Goal: Transaction & Acquisition: Purchase product/service

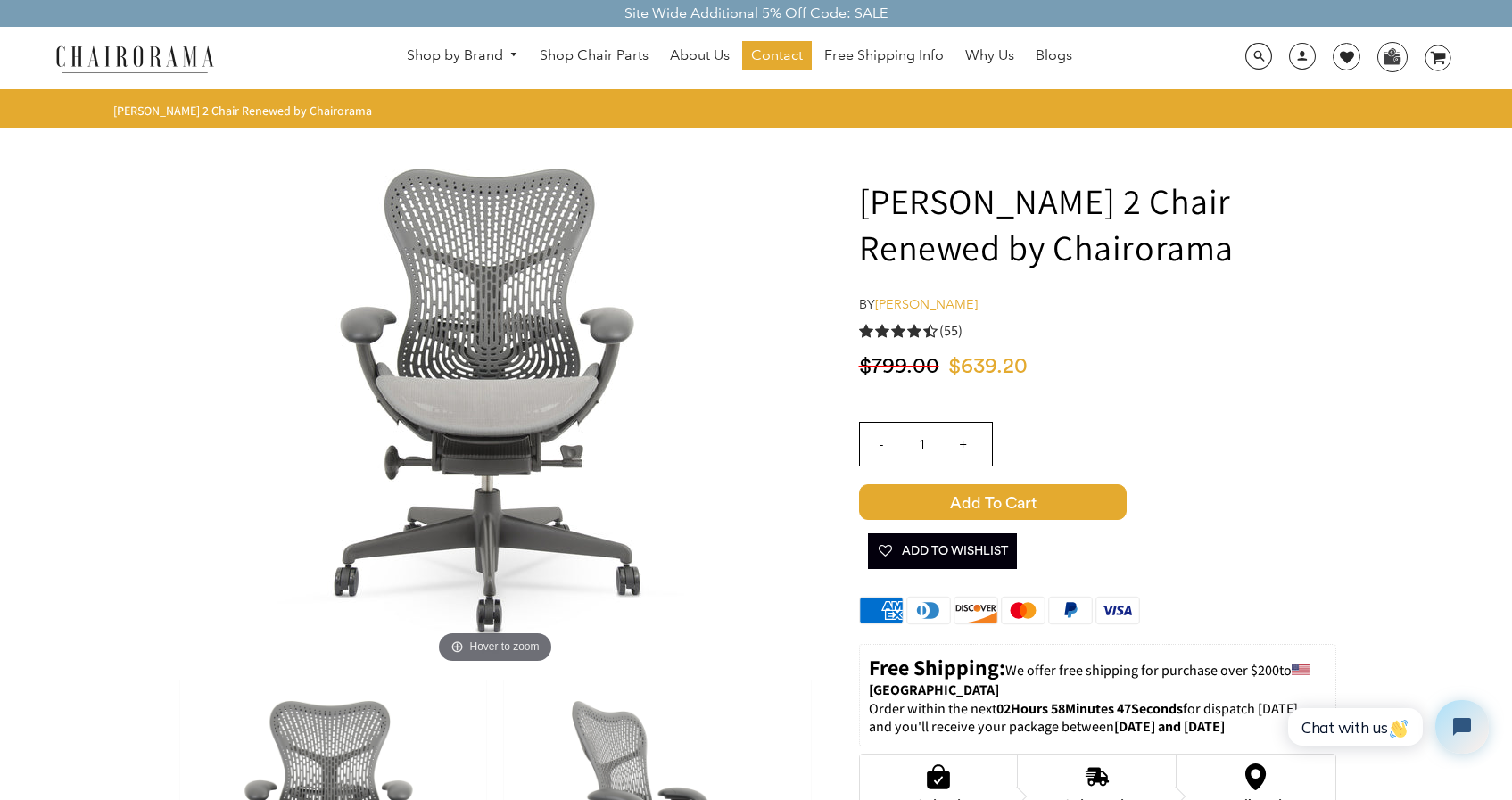
click at [906, 306] on link "[PERSON_NAME]" at bounding box center [926, 305] width 103 height 16
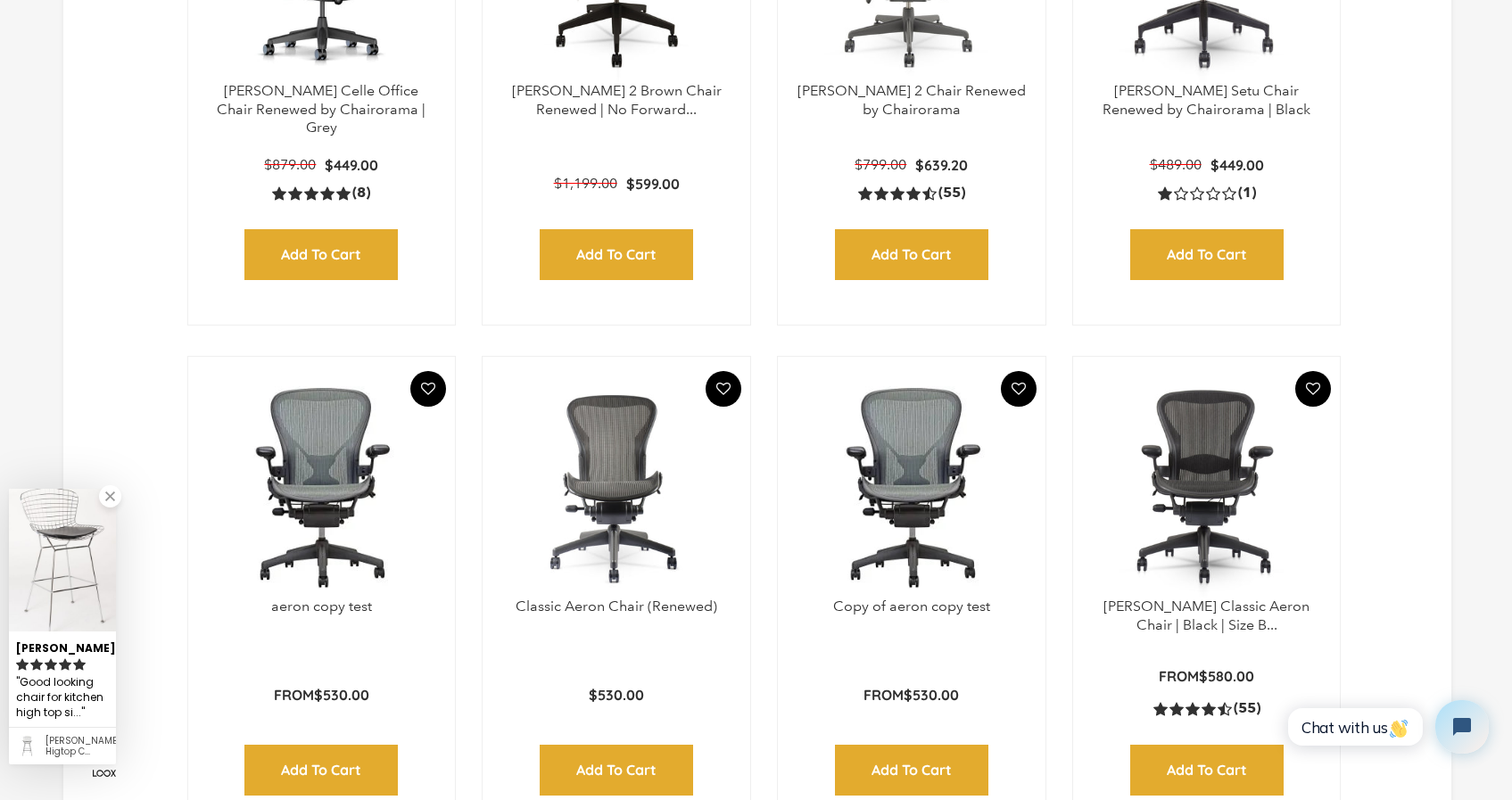
scroll to position [485, 0]
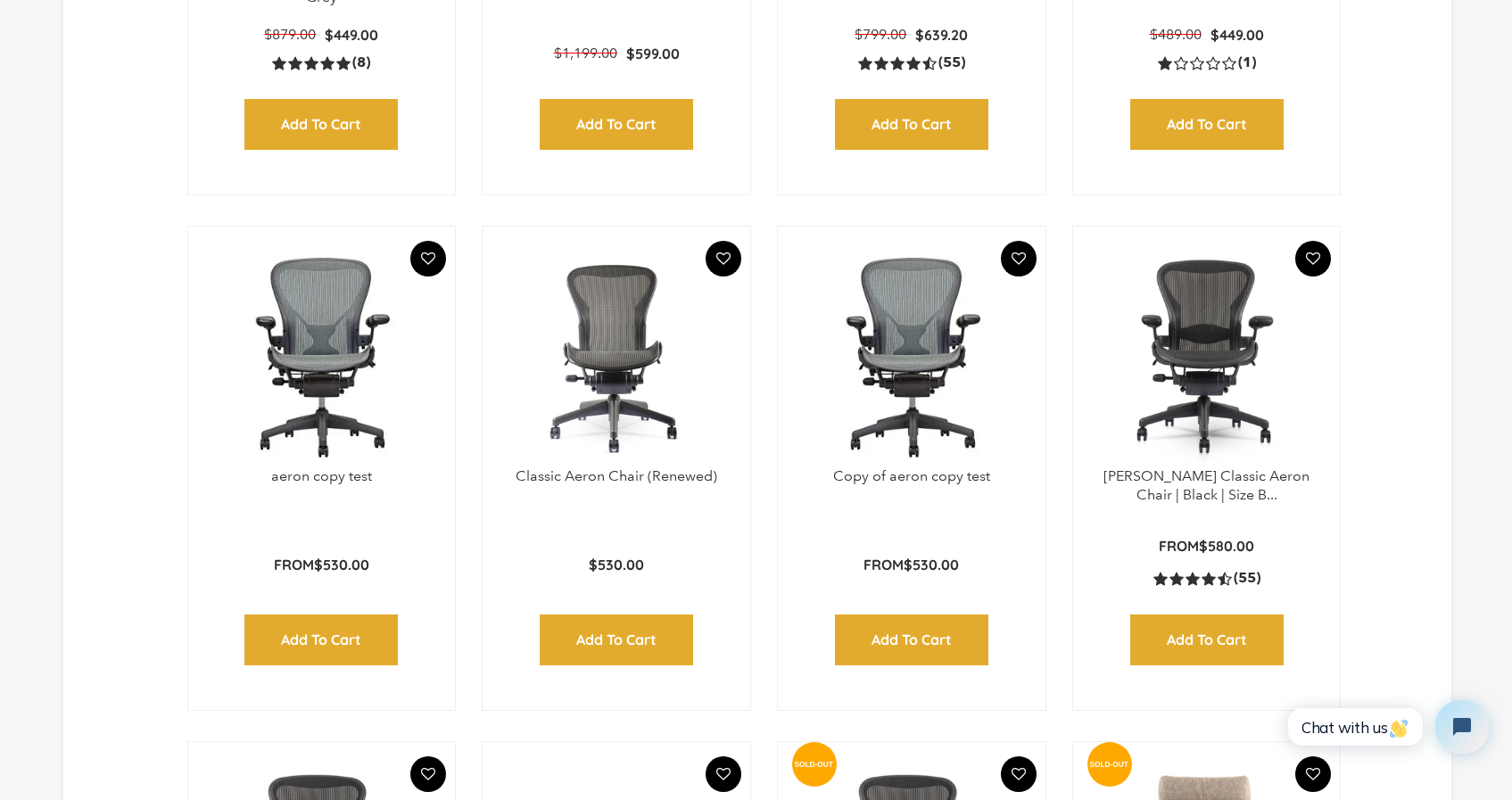
click at [1094, 219] on button "Close dialog" at bounding box center [1076, 216] width 39 height 45
click at [1230, 314] on img at bounding box center [1207, 355] width 232 height 223
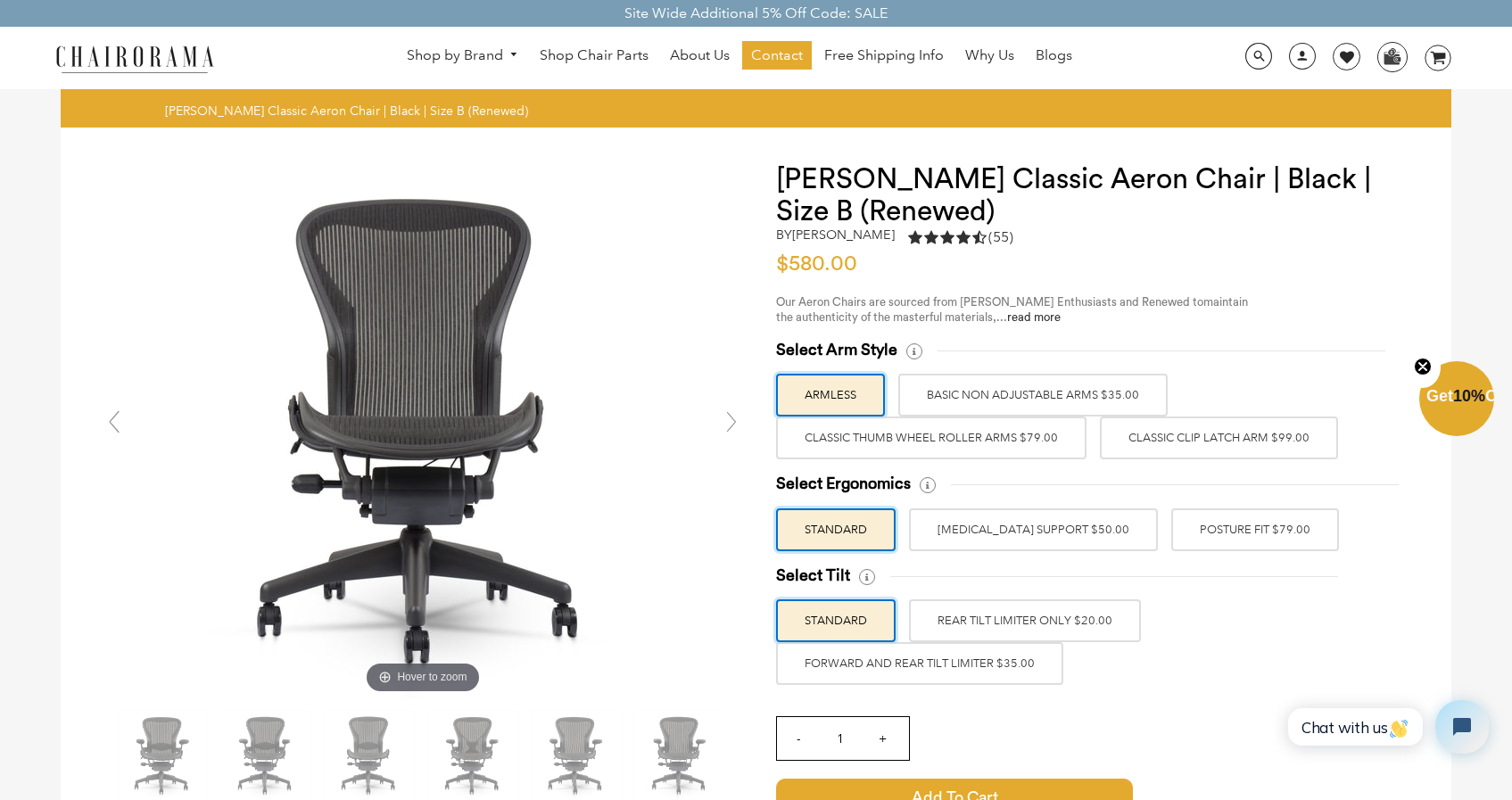
click at [1048, 524] on label "LUMBAR SUPPORT $50.00" at bounding box center [1034, 529] width 249 height 43
click at [0, 0] on input "LUMBAR SUPPORT $50.00" at bounding box center [0, 0] width 0 height 0
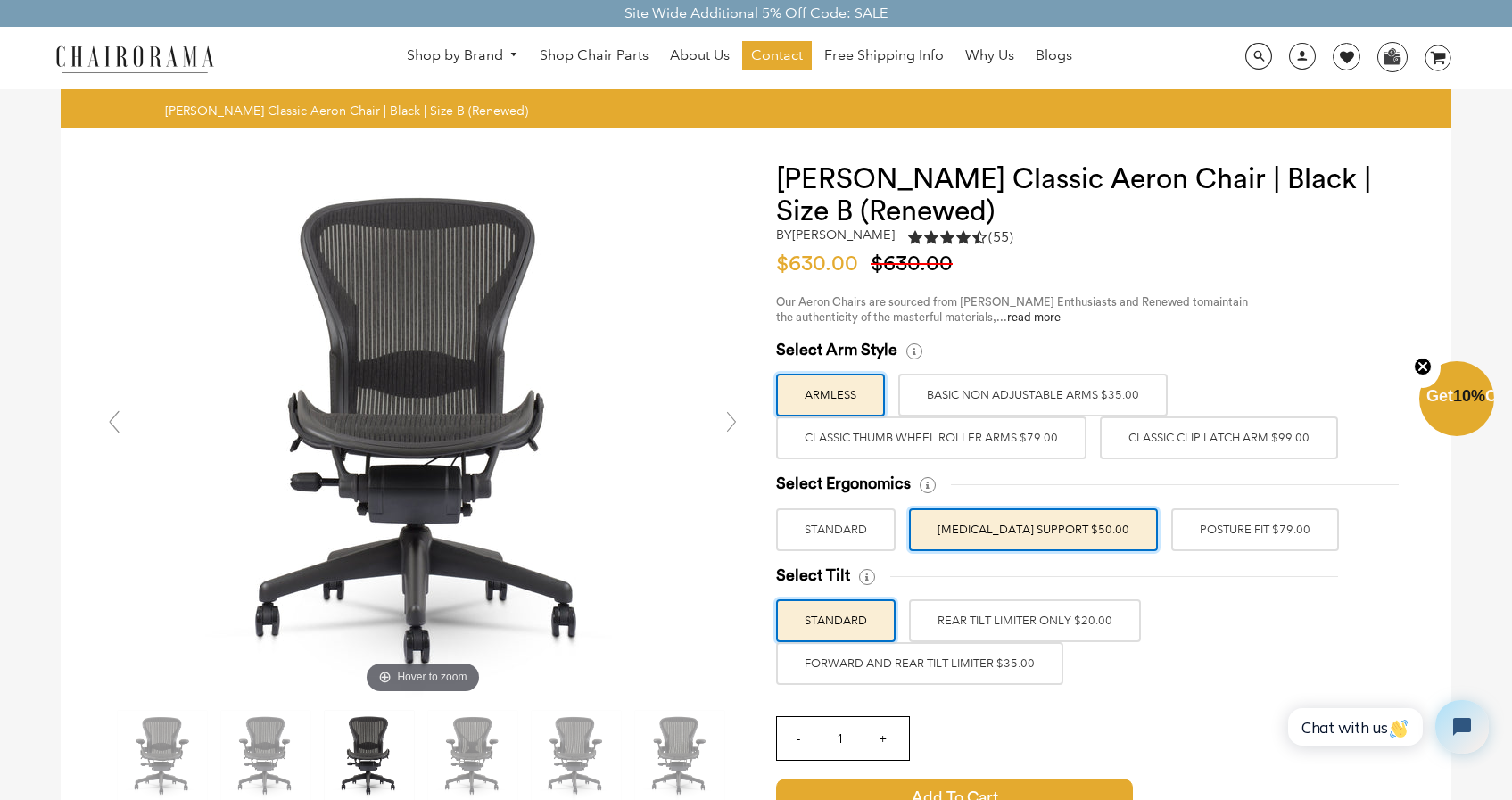
click at [1218, 535] on label "POSTURE FIT $79.00" at bounding box center [1255, 529] width 167 height 43
click at [0, 0] on input "POSTURE FIT $79.00" at bounding box center [0, 0] width 0 height 0
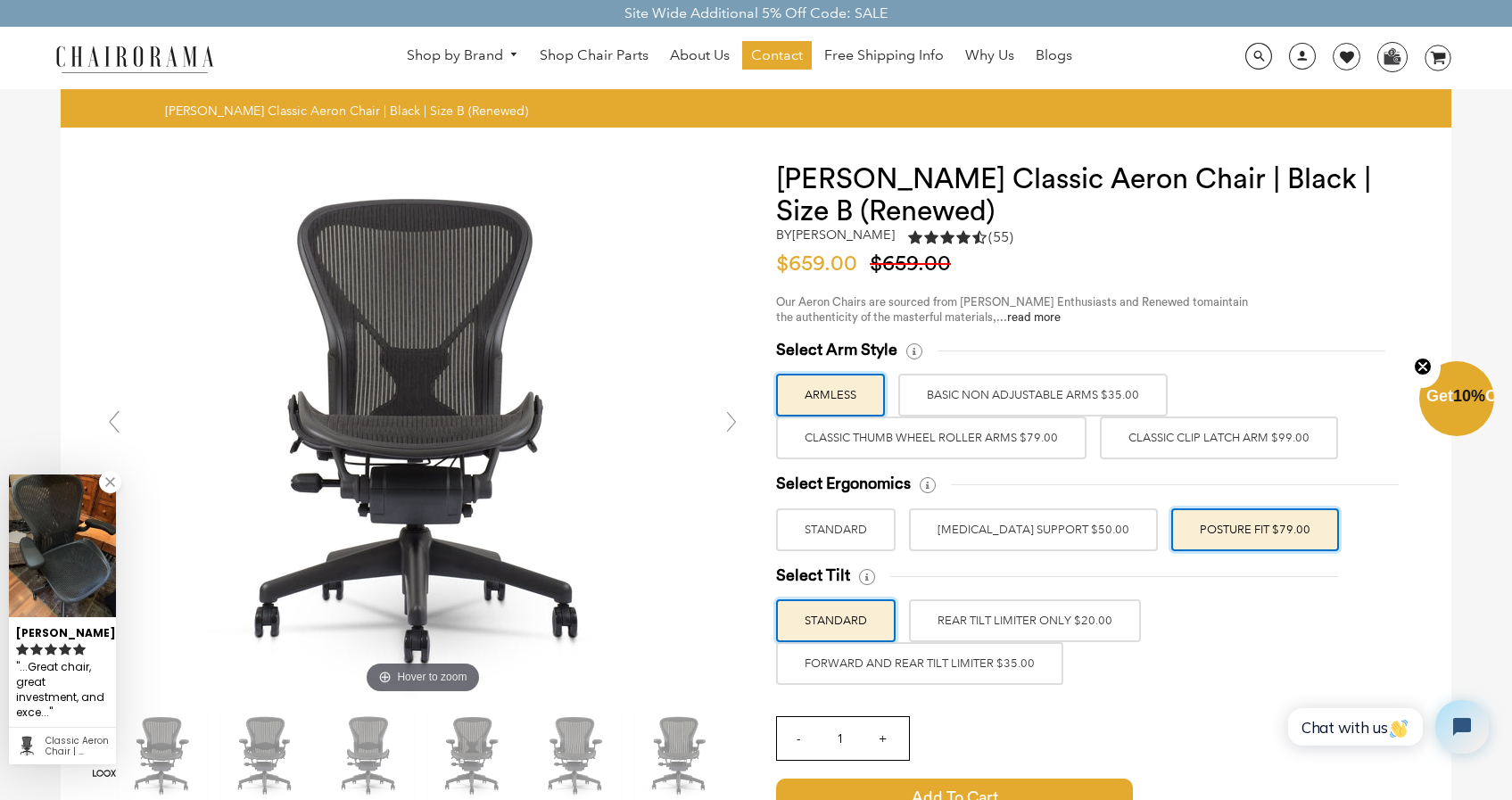
click at [946, 655] on label "FORWARD AND REAR TILT LIMITER $35.00" at bounding box center [920, 663] width 287 height 43
click at [0, 0] on input "FORWARD AND REAR TILT LIMITER $35.00" at bounding box center [0, 0] width 0 height 0
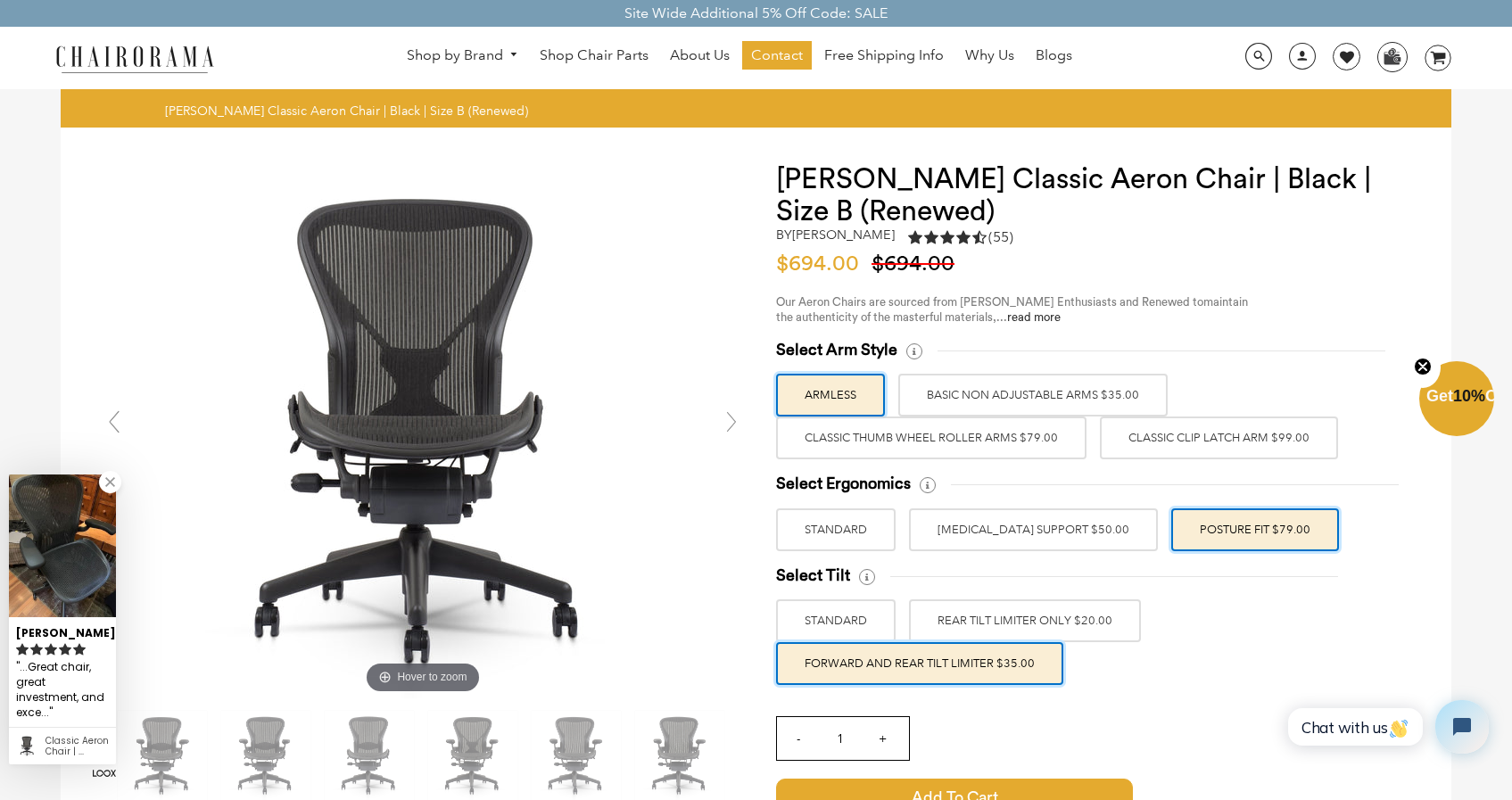
click at [957, 634] on label "REAR TILT LIMITER ONLY $20.00" at bounding box center [1025, 620] width 232 height 43
click at [0, 0] on input "REAR TILT LIMITER ONLY $20.00" at bounding box center [0, 0] width 0 height 0
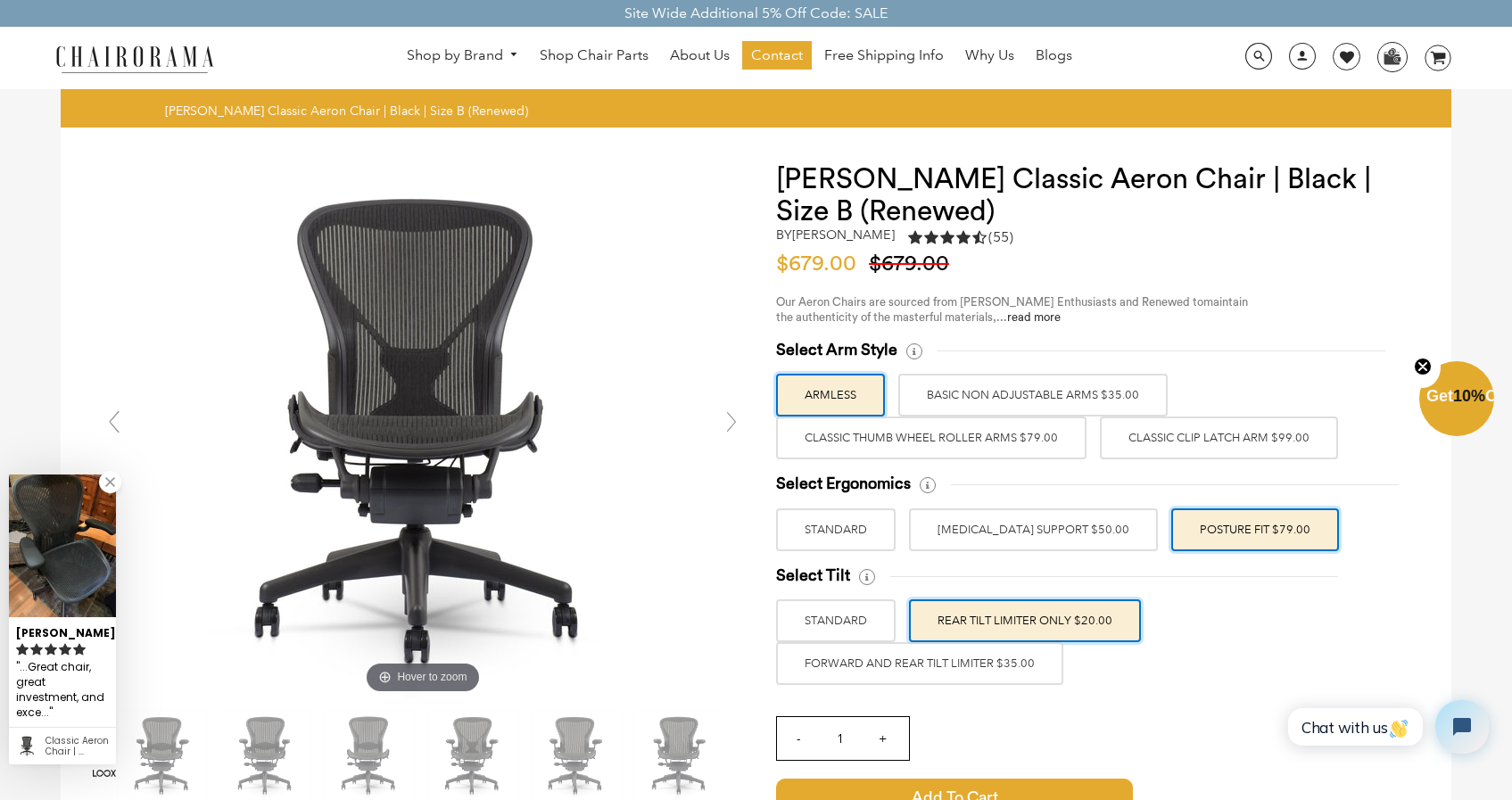
click at [953, 651] on label "FORWARD AND REAR TILT LIMITER $35.00" at bounding box center [920, 663] width 287 height 43
click at [0, 0] on input "FORWARD AND REAR TILT LIMITER $35.00" at bounding box center [0, 0] width 0 height 0
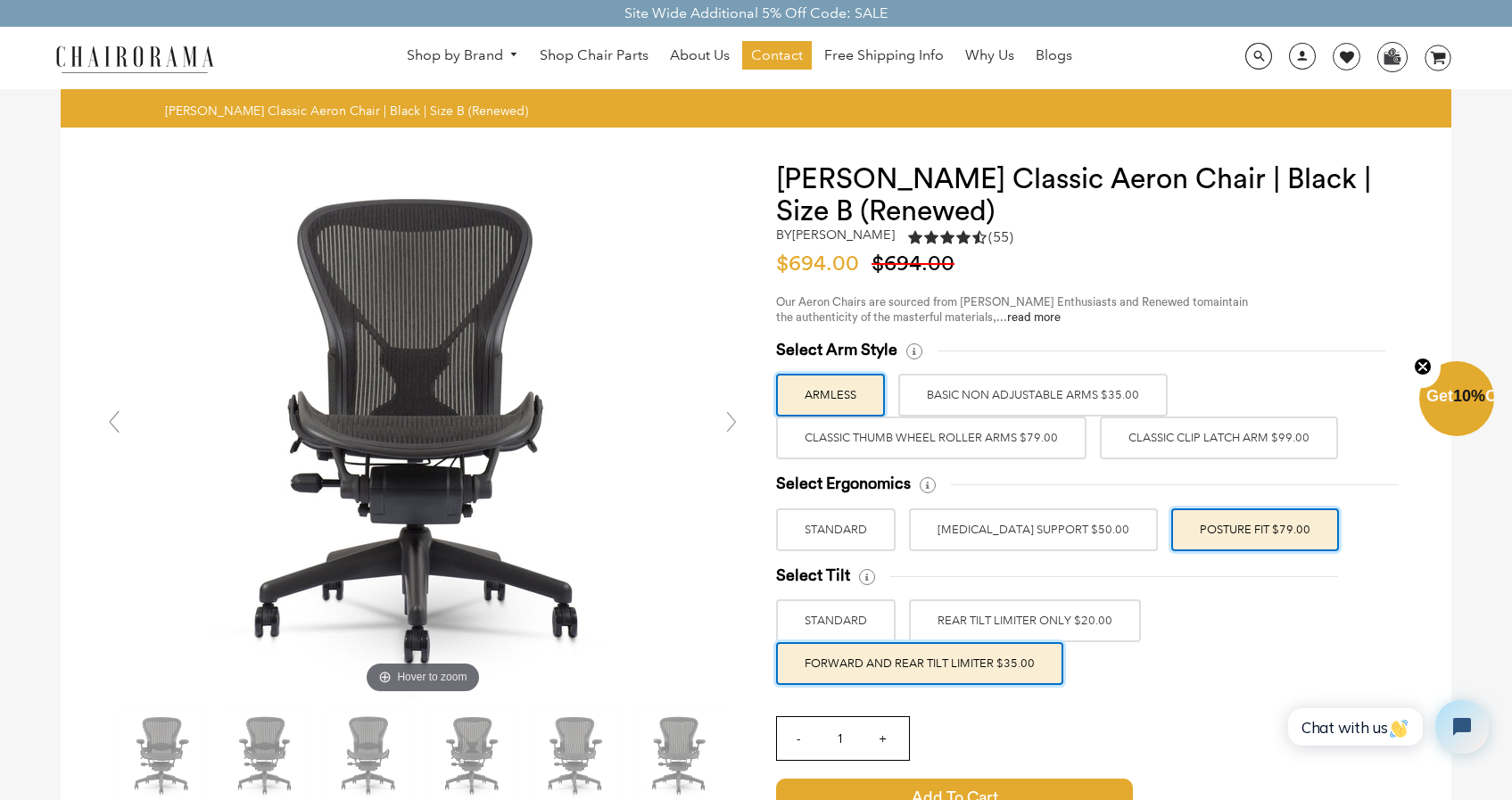
click at [729, 420] on link at bounding box center [731, 421] width 35 height 35
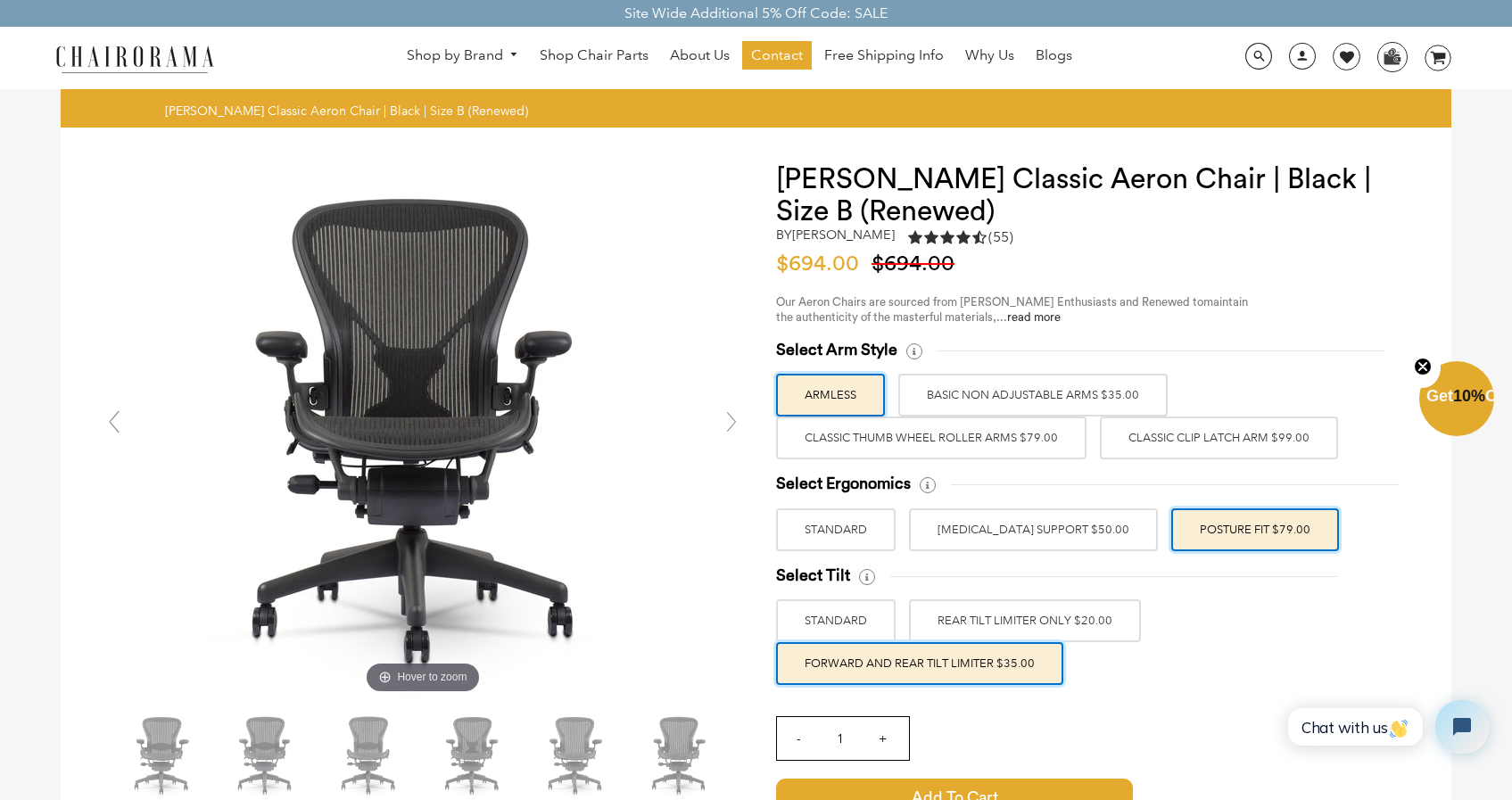
click at [729, 420] on link at bounding box center [731, 421] width 35 height 35
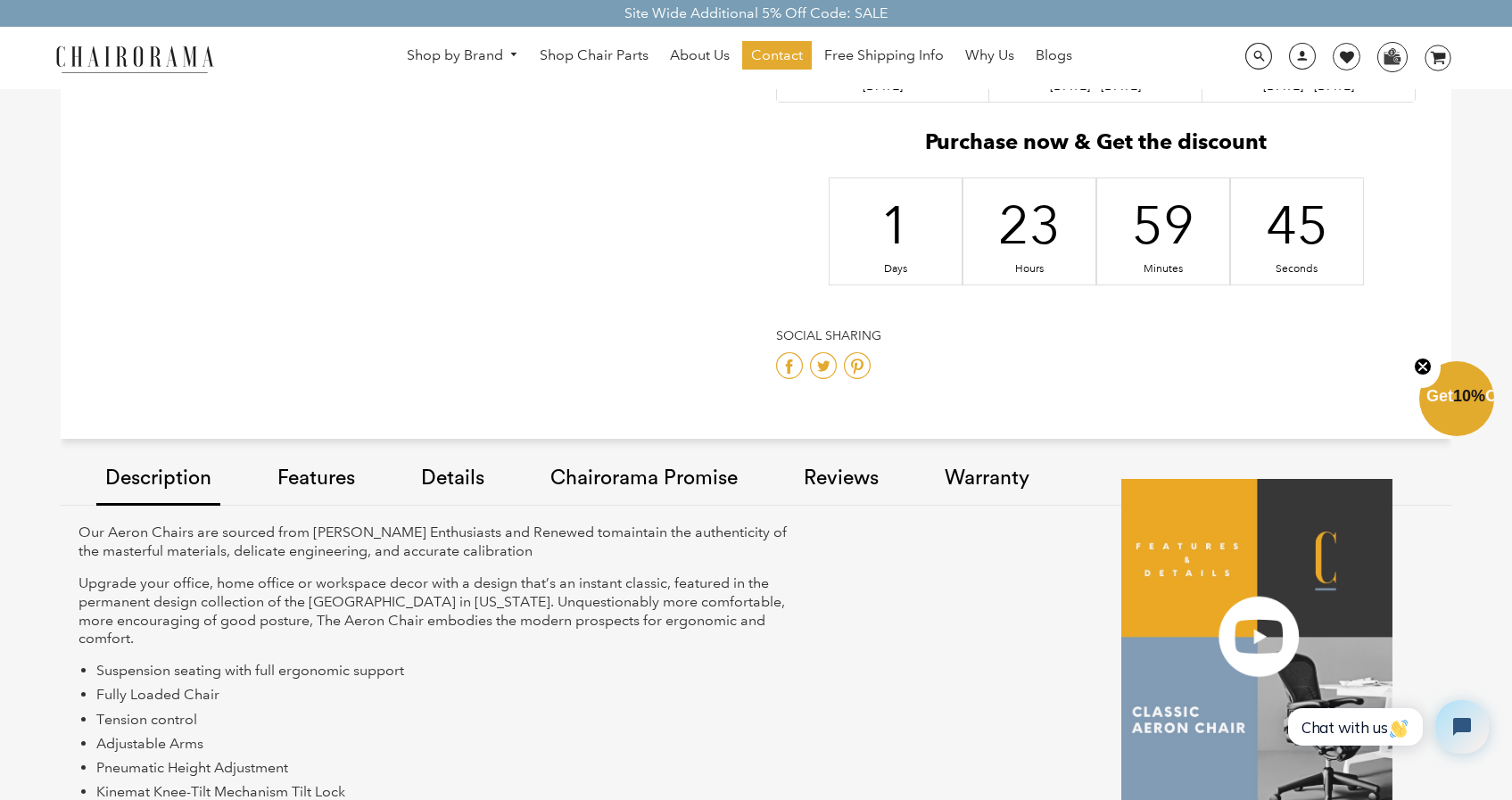
click at [622, 486] on link "Chairorama Promise" at bounding box center [645, 479] width 205 height 101
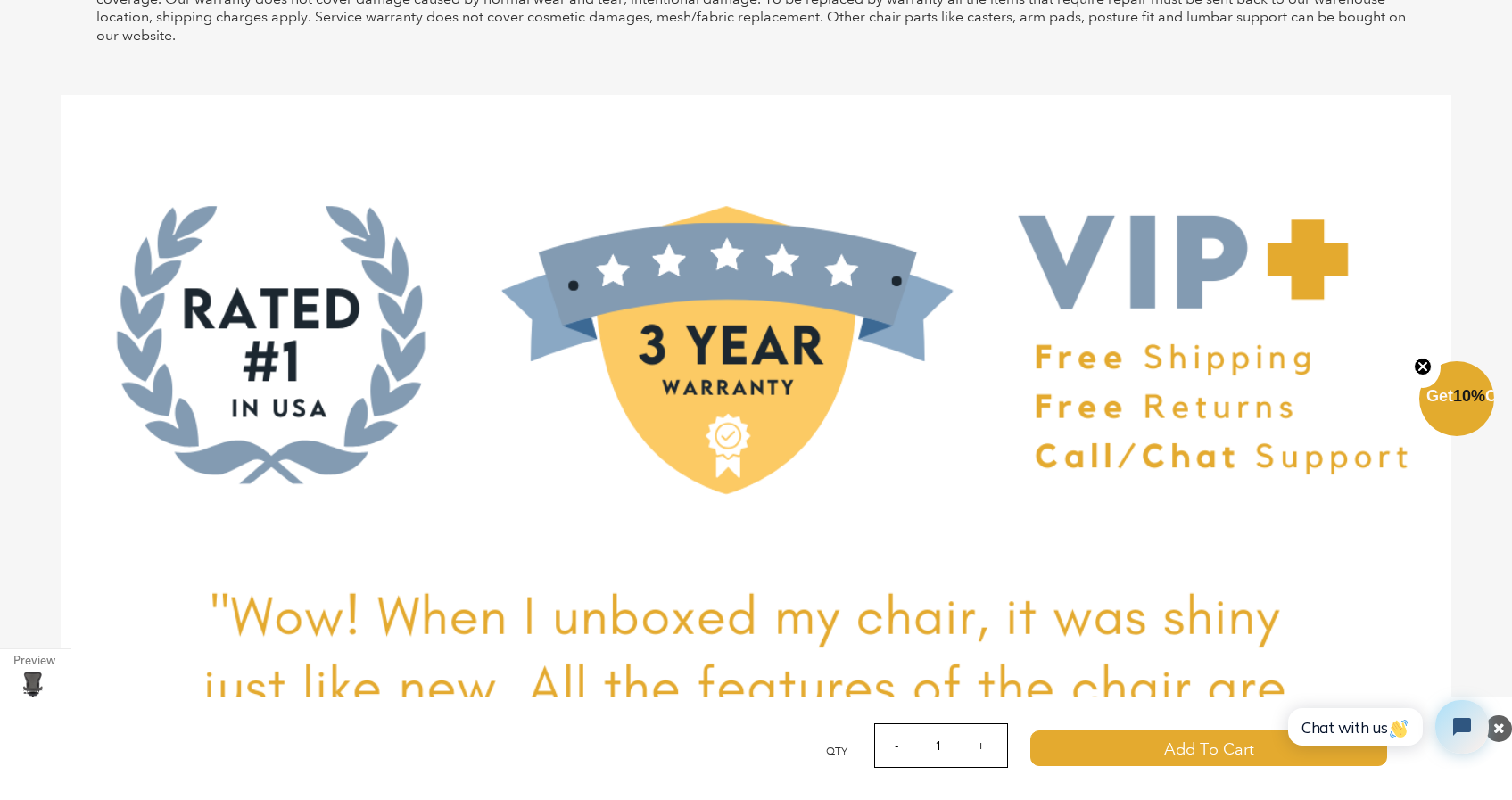
scroll to position [7975, 0]
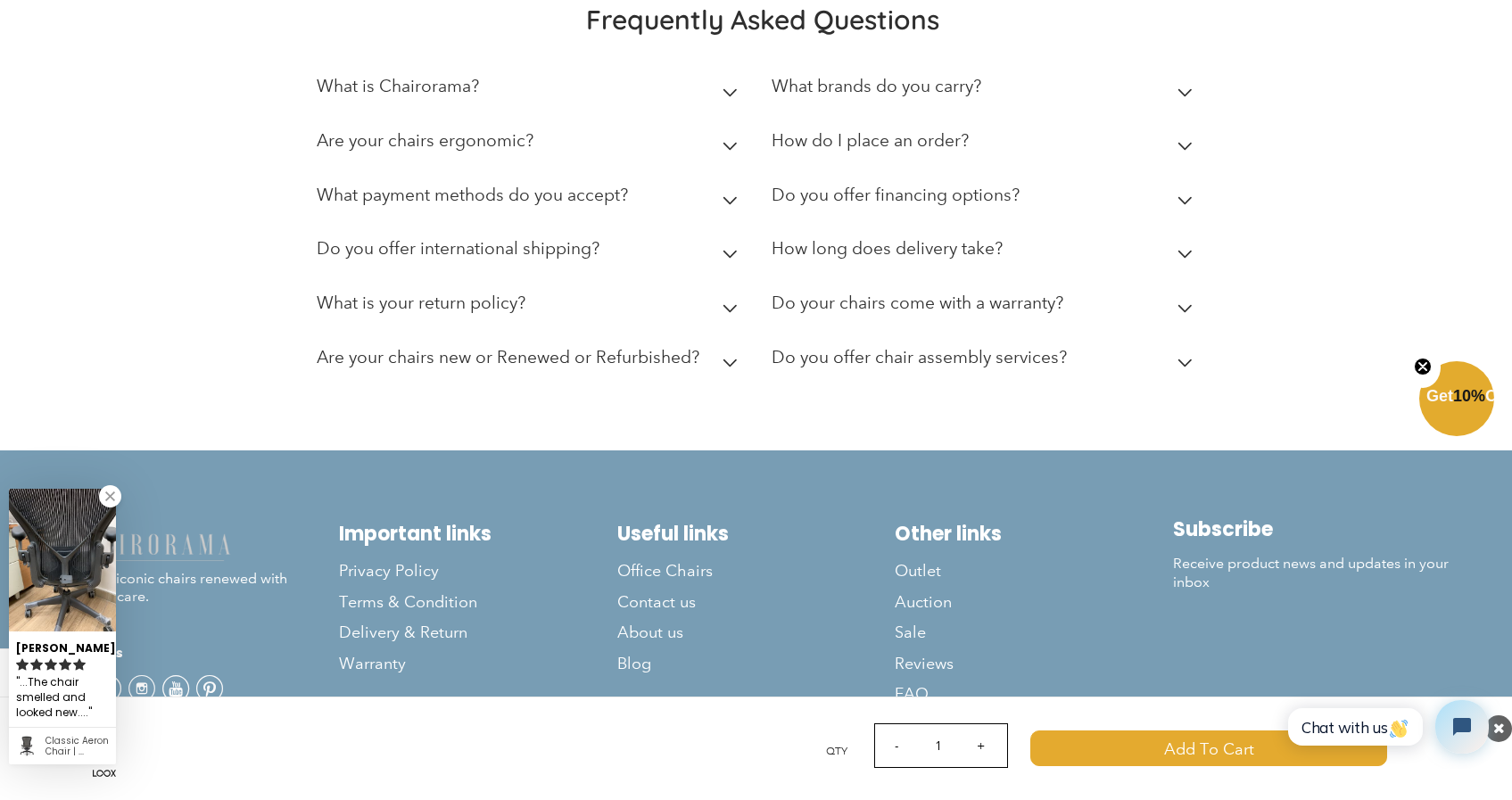
click at [103, 498] on link at bounding box center [110, 496] width 23 height 23
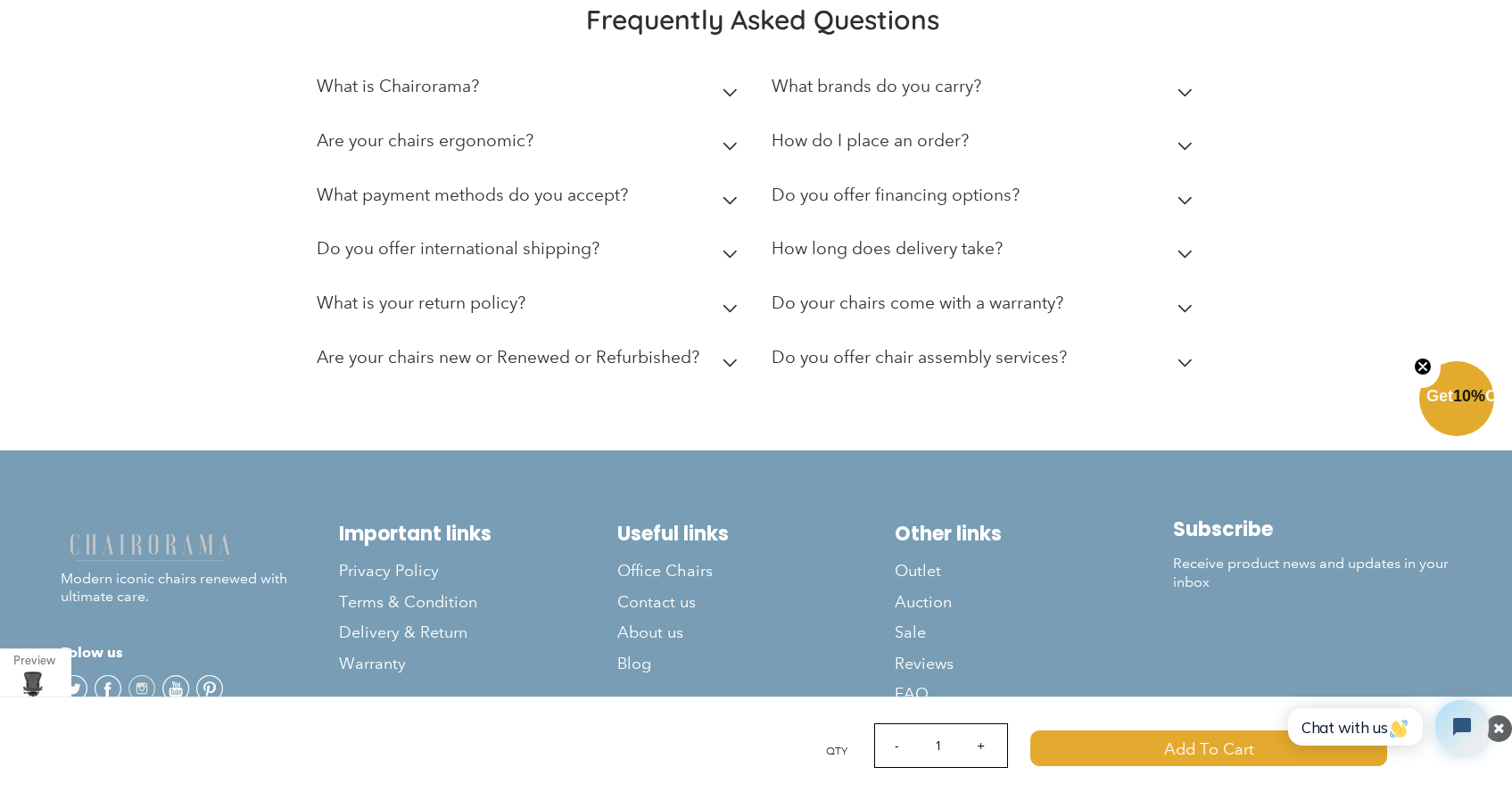
click at [138, 685] on span at bounding box center [141, 689] width 26 height 27
